Goal: Navigation & Orientation: Find specific page/section

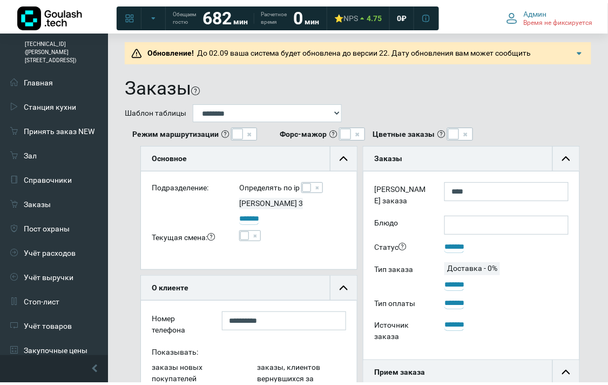
scroll to position [73, 216]
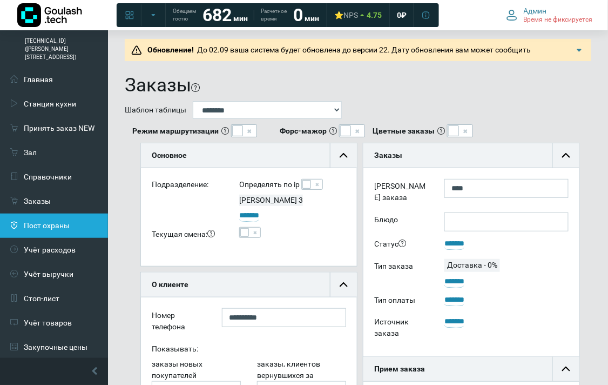
click at [71, 213] on link "Пост охраны" at bounding box center [54, 225] width 108 height 24
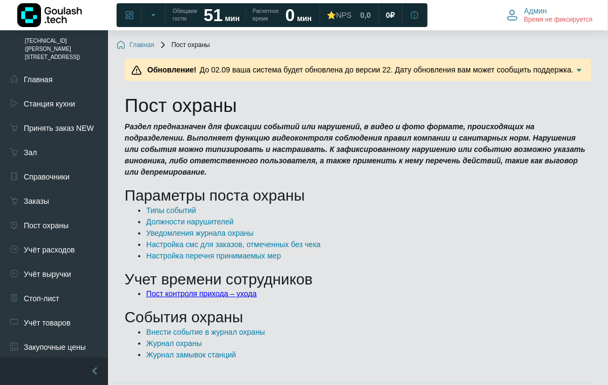
click at [164, 289] on link "Пост контроля прихода – ухода" at bounding box center [201, 293] width 111 height 9
